Goal: Task Accomplishment & Management: Complete application form

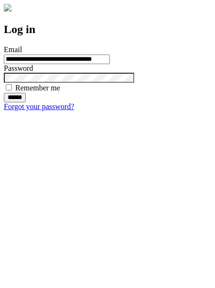
type input "**********"
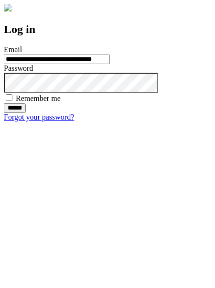
click at [26, 113] on input "******" at bounding box center [15, 108] width 22 height 10
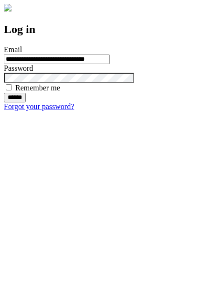
type input "**********"
click at [26, 102] on input "******" at bounding box center [15, 98] width 22 height 10
